Goal: Navigation & Orientation: Understand site structure

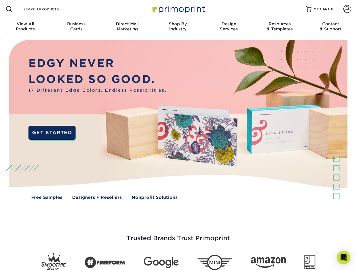
click at [178, 135] on img at bounding box center [178, 124] width 352 height 176
click at [9, 9] on span at bounding box center [9, 9] width 7 height 7
click at [347, 9] on span at bounding box center [347, 9] width 8 height 8
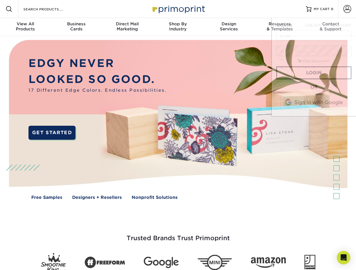
click at [25, 27] on div "View All Products" at bounding box center [25, 26] width 51 height 10
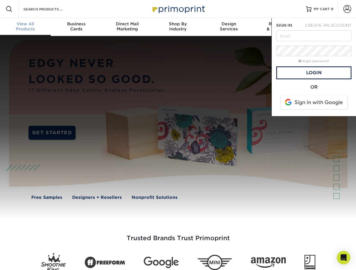
click at [76, 27] on div "Business Cards" at bounding box center [76, 26] width 51 height 10
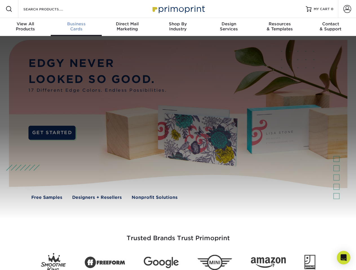
click at [127, 27] on div "Direct Mail Marketing" at bounding box center [127, 26] width 51 height 10
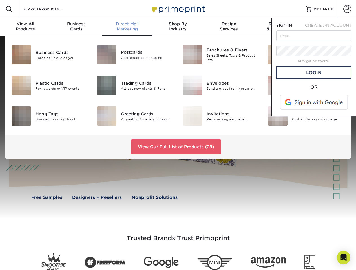
click at [178, 27] on div "Shop By Industry" at bounding box center [177, 26] width 51 height 10
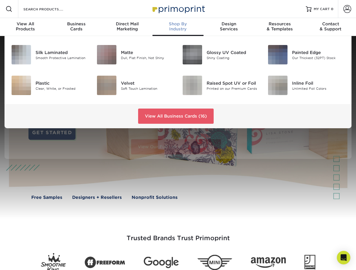
click at [229, 27] on div "Design Services" at bounding box center [228, 26] width 51 height 10
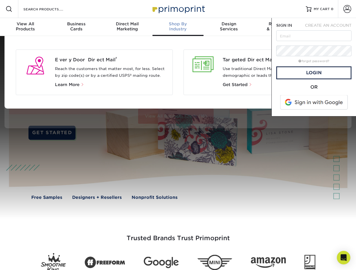
click at [280, 27] on nav "Resources Menu Search Products Account SIGN IN CREATE AN ACCOUNT forgot passwor…" at bounding box center [178, 18] width 356 height 36
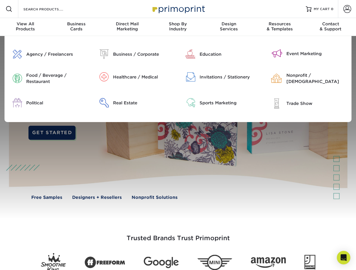
click at [331, 27] on div "Contact & Support" at bounding box center [330, 26] width 51 height 10
